Goal: Task Accomplishment & Management: Complete application form

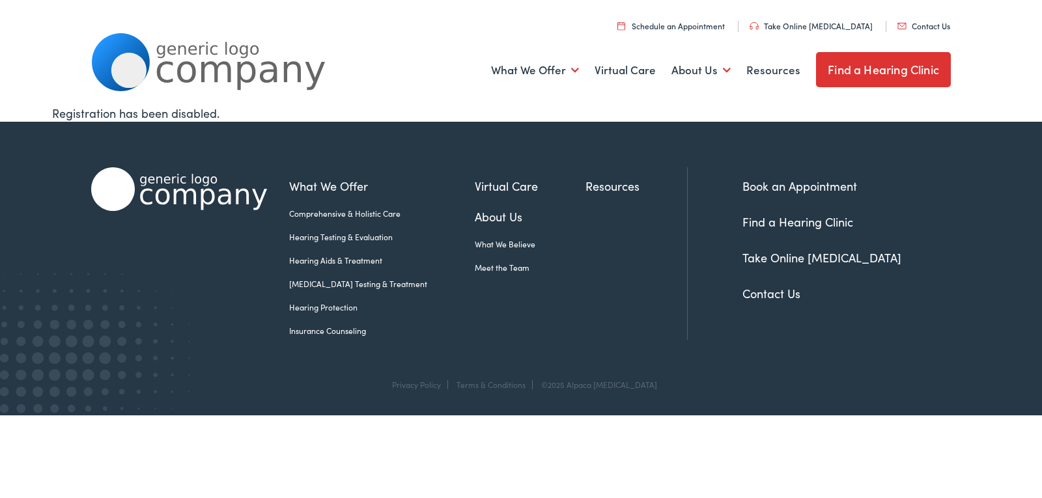
click at [753, 288] on link "Contact Us" at bounding box center [771, 293] width 58 height 16
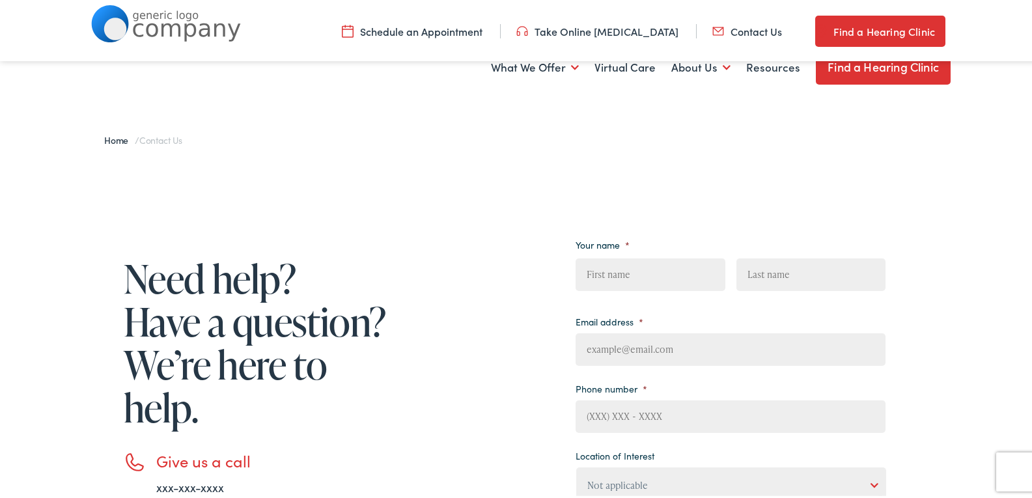
scroll to position [217, 0]
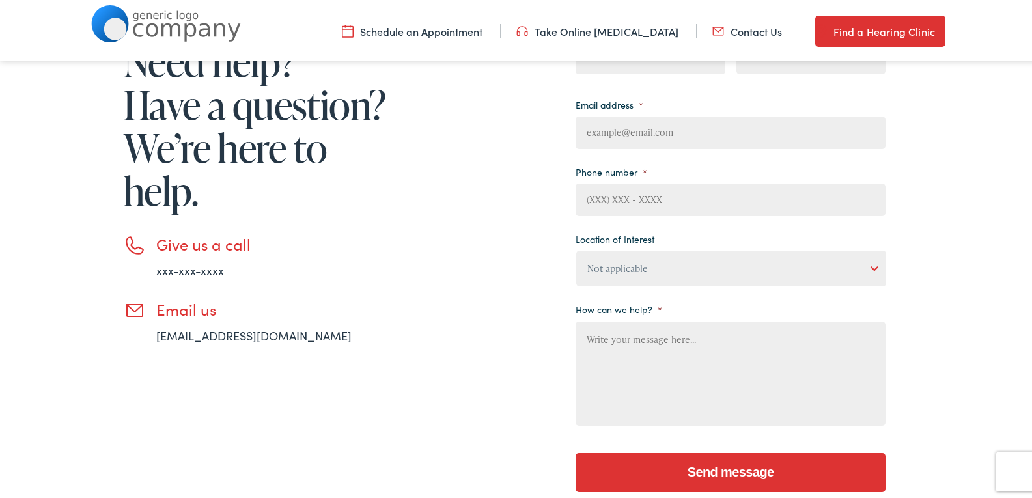
click at [671, 65] on input "First" at bounding box center [650, 55] width 149 height 33
type input "[PERSON_NAME]"
type input "[EMAIL_ADDRESS][DOMAIN_NAME]"
type input "8149805065"
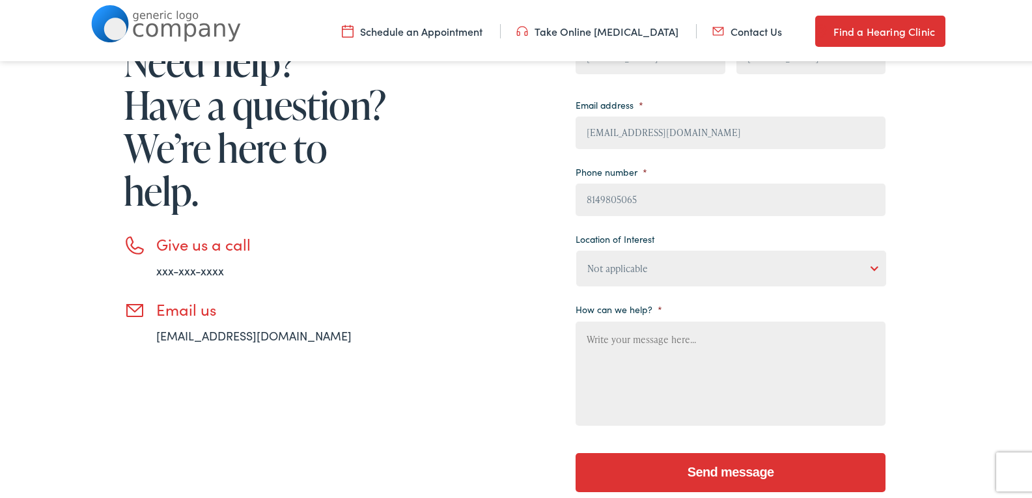
click at [680, 363] on textarea "How can we help? *" at bounding box center [731, 371] width 310 height 104
paste textarea "Wikipedia is considered to be the World’s most significant tool for reference m…"
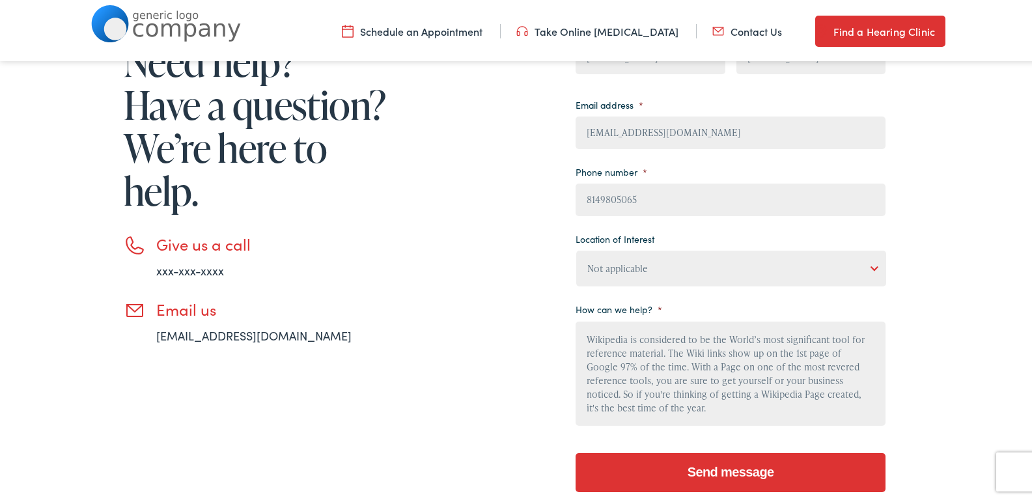
scroll to position [139, 0]
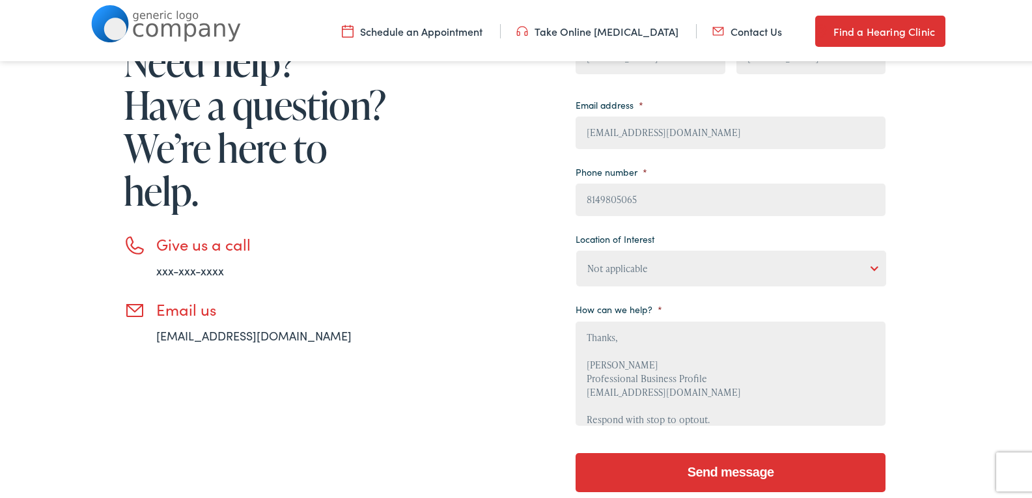
type textarea "Wikipedia is considered to be the World’s most significant tool for reference m…"
click at [677, 276] on select "Not applicable [PERSON_NAME] [MEDICAL_DATA], Seguin Estes [MEDICAL_DATA], San […" at bounding box center [731, 266] width 310 height 36
click at [576, 248] on select "Not applicable Estes Audiology, Seguin Estes Audiology, San Antonio Estes Audio…" at bounding box center [731, 266] width 310 height 36
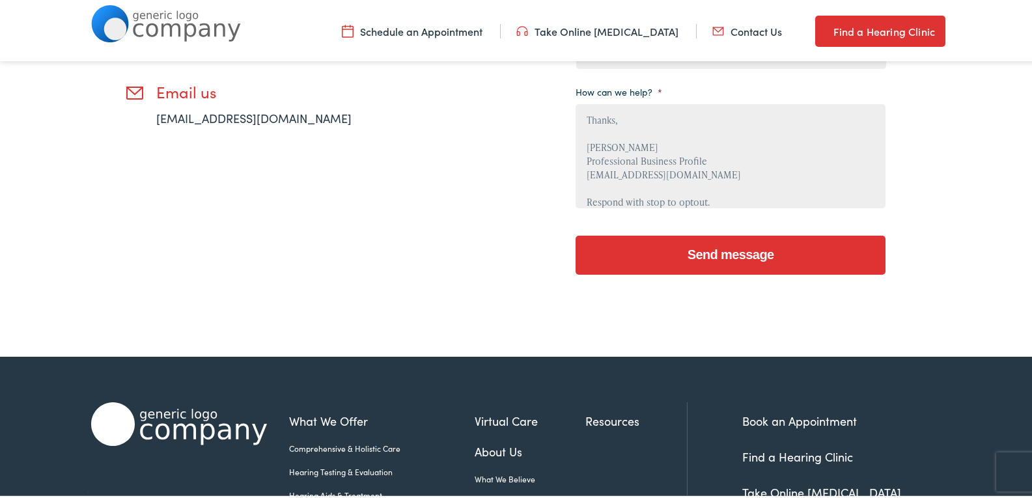
click at [663, 232] on div "Send message" at bounding box center [731, 251] width 310 height 56
click at [663, 246] on input "Send message" at bounding box center [731, 252] width 310 height 39
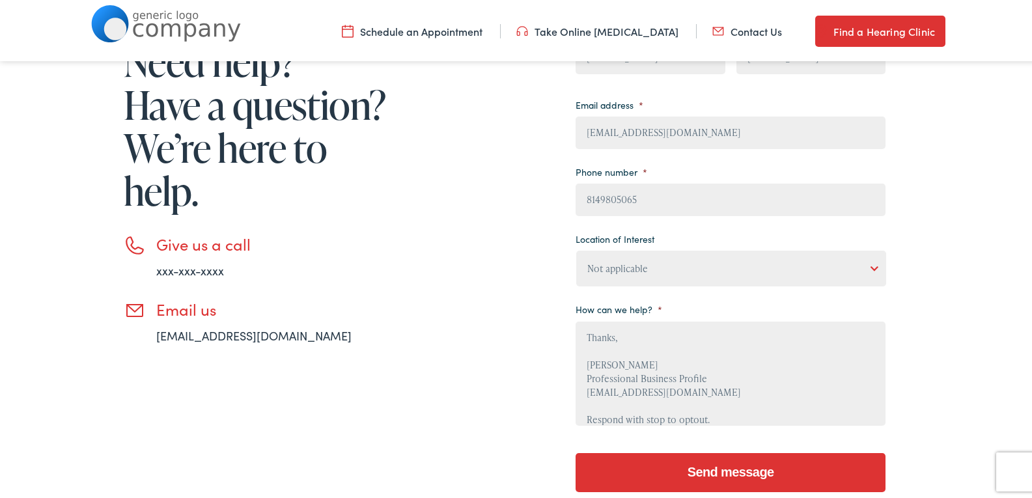
click at [744, 290] on ul "Your name * Helena First Magallanes Last Email address * Helena@Professionalbus…" at bounding box center [731, 221] width 310 height 411
click at [726, 267] on select "Not applicable Estes Audiology, Seguin Estes Audiology, San Antonio Estes Audio…" at bounding box center [731, 266] width 310 height 36
select select "Scallan Hearing, Seigen"
click at [576, 248] on select "Not applicable Estes Audiology, Seguin Estes Audiology, San Antonio Estes Audio…" at bounding box center [731, 266] width 310 height 36
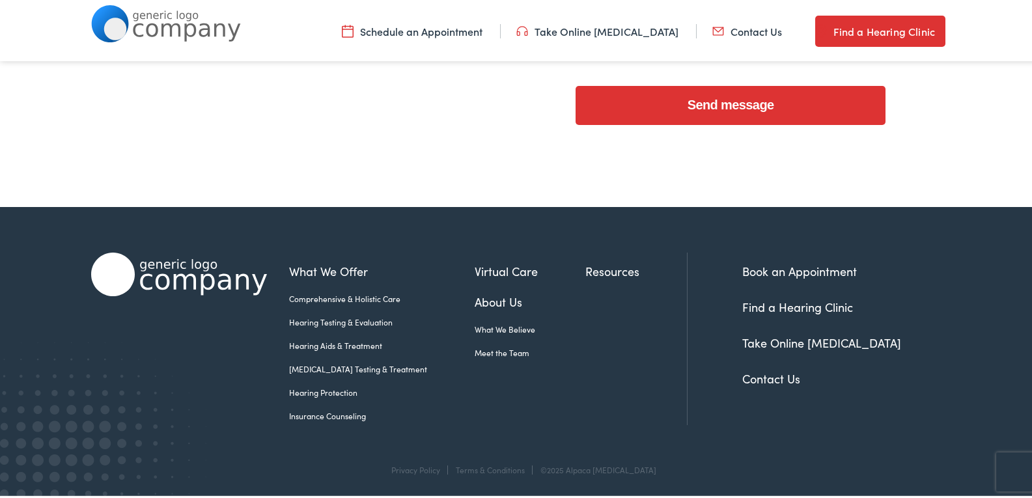
scroll to position [367, 0]
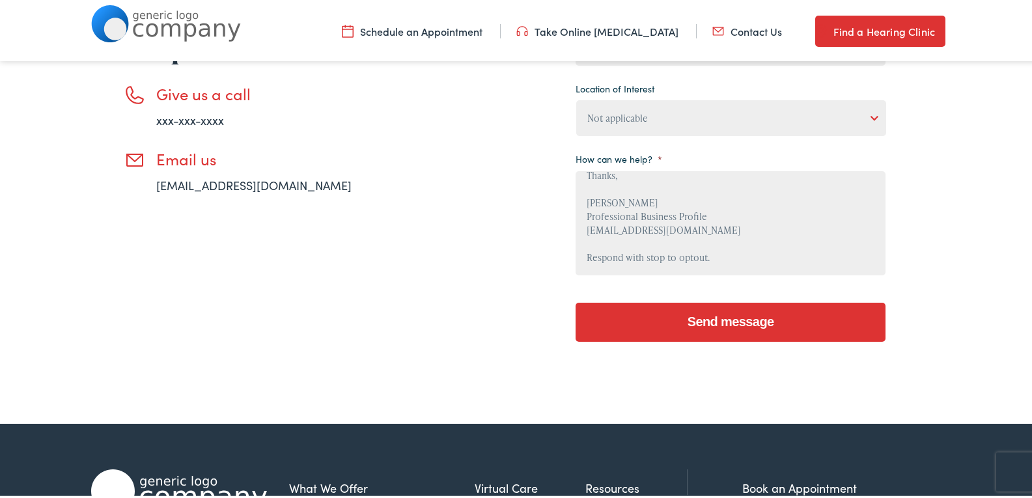
click at [689, 332] on input "Send message" at bounding box center [731, 319] width 310 height 39
click at [705, 331] on input "Send message" at bounding box center [731, 319] width 310 height 39
